Goal: Check status

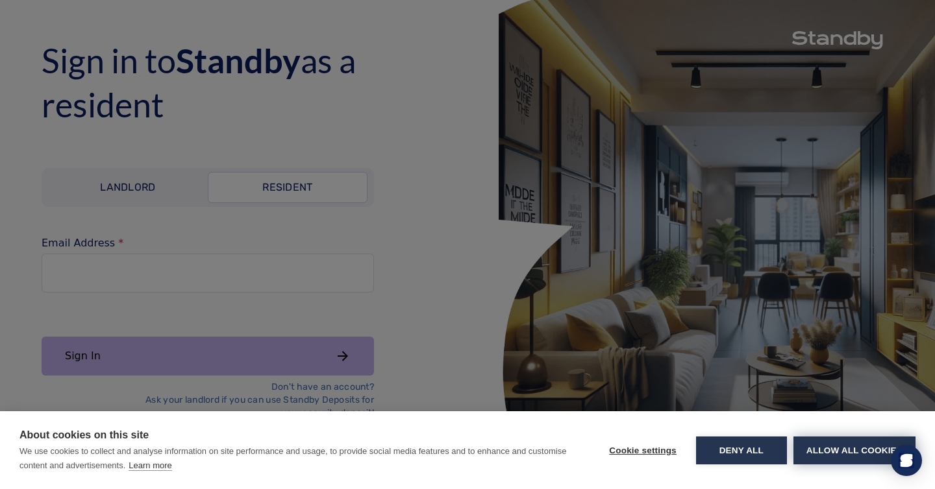
click at [823, 449] on button "Allow all cookies" at bounding box center [854, 451] width 122 height 28
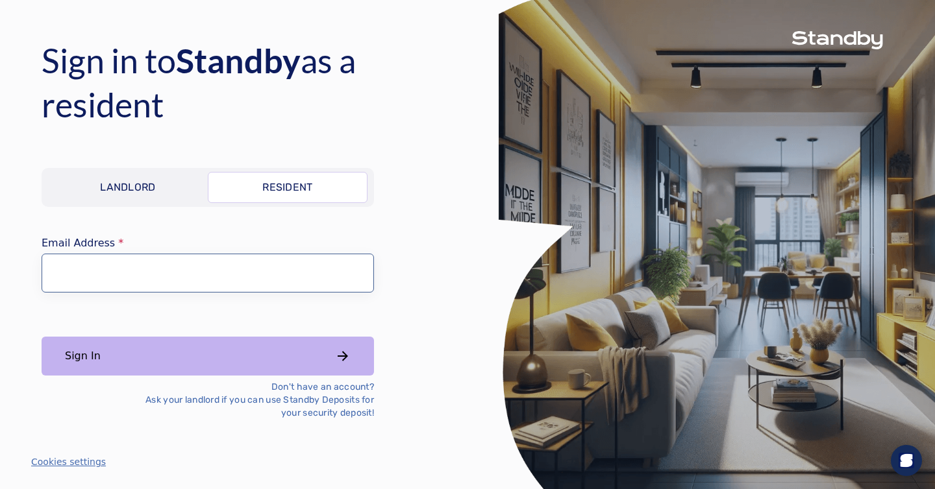
click at [149, 290] on input "Email Address" at bounding box center [208, 273] width 332 height 39
type input "**********"
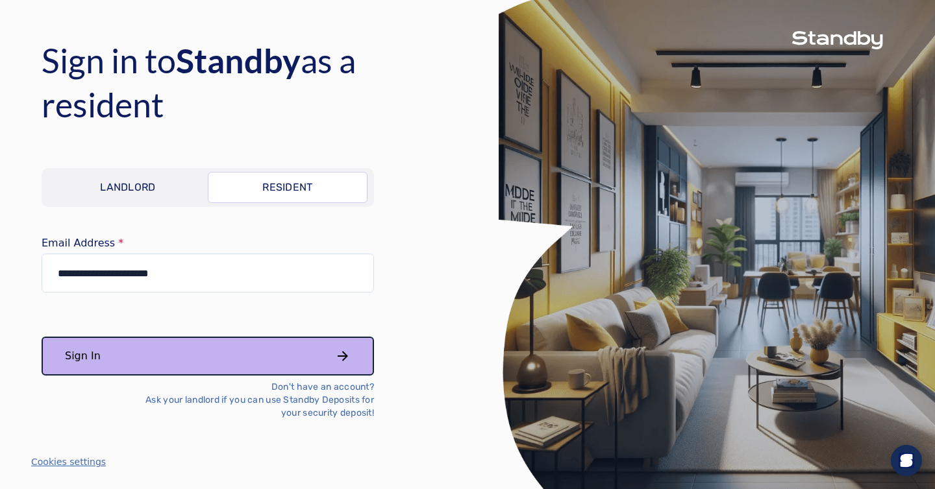
click at [149, 365] on button "Sign In" at bounding box center [208, 356] width 332 height 39
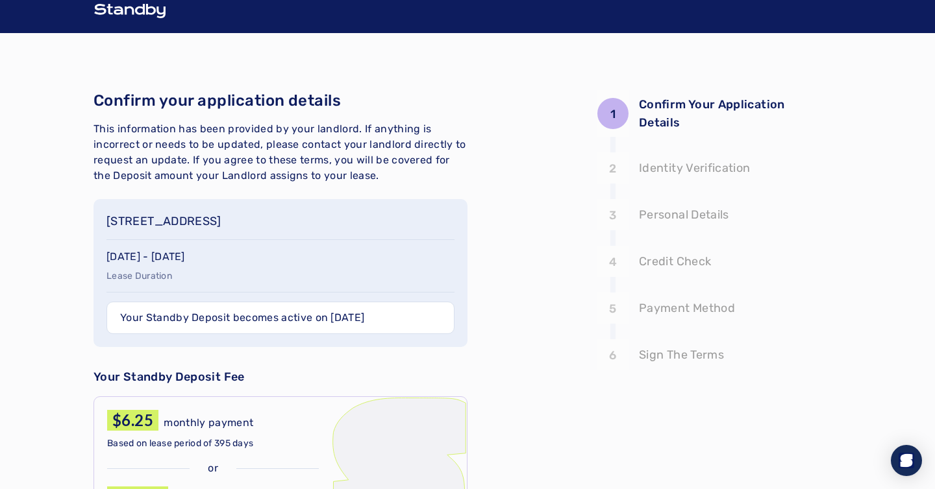
scroll to position [6, 0]
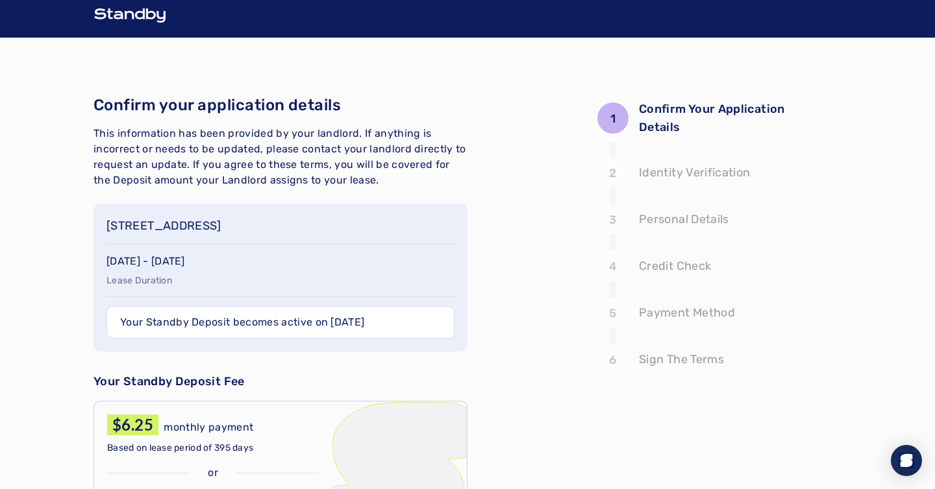
click at [205, 130] on span "This information has been provided by your landlord. If anything is incorrect o…" at bounding box center [279, 156] width 373 height 59
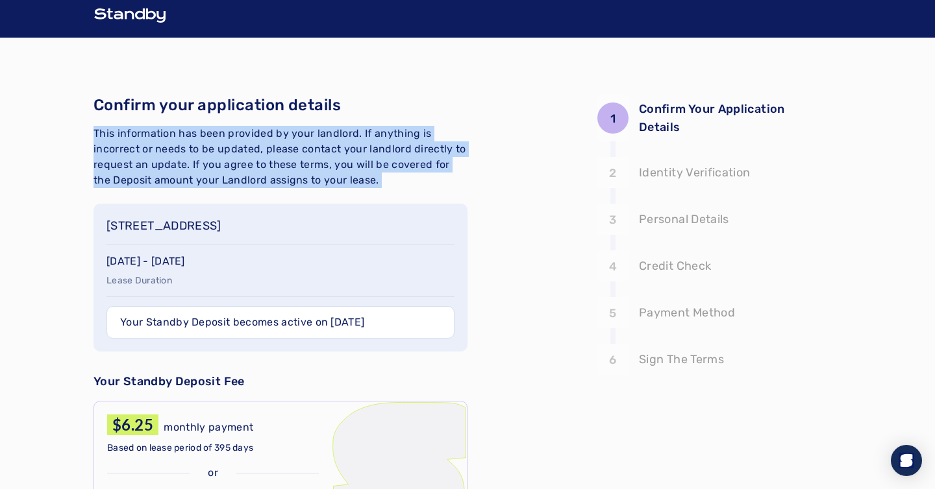
click at [205, 130] on span "This information has been provided by your landlord. If anything is incorrect o…" at bounding box center [279, 156] width 373 height 59
click at [308, 132] on span "This information has been provided by your landlord. If anything is incorrect o…" at bounding box center [279, 156] width 373 height 59
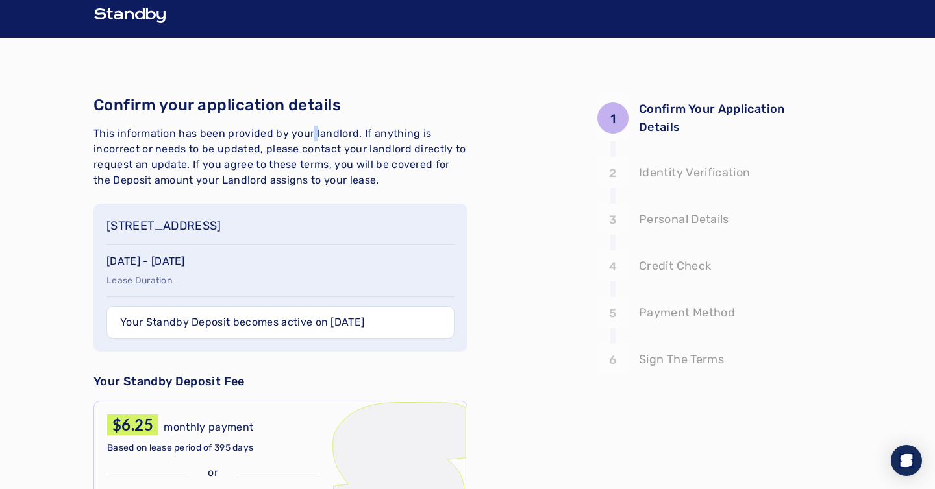
click at [308, 132] on span "This information has been provided by your landlord. If anything is incorrect o…" at bounding box center [279, 156] width 373 height 59
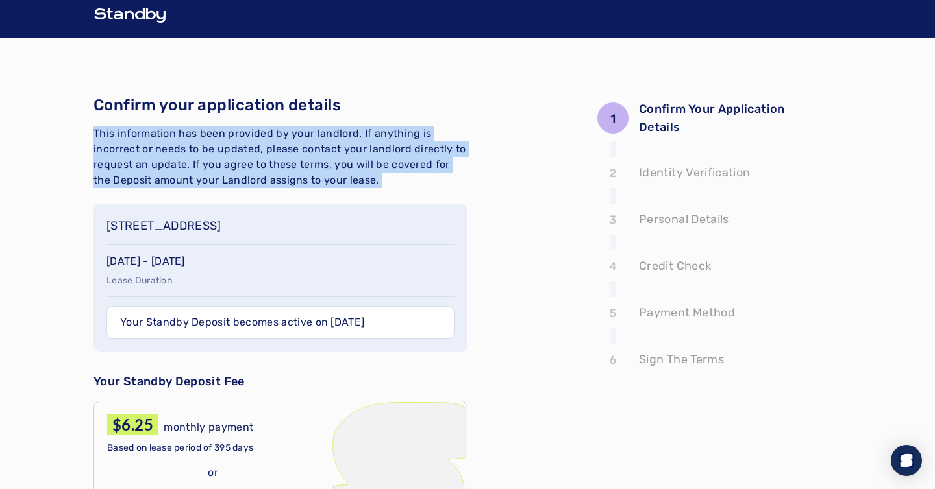
click at [308, 132] on span "This information has been provided by your landlord. If anything is incorrect o…" at bounding box center [279, 156] width 373 height 59
click at [378, 147] on span "This information has been provided by your landlord. If anything is incorrect o…" at bounding box center [279, 156] width 373 height 59
